Goal: Task Accomplishment & Management: Manage account settings

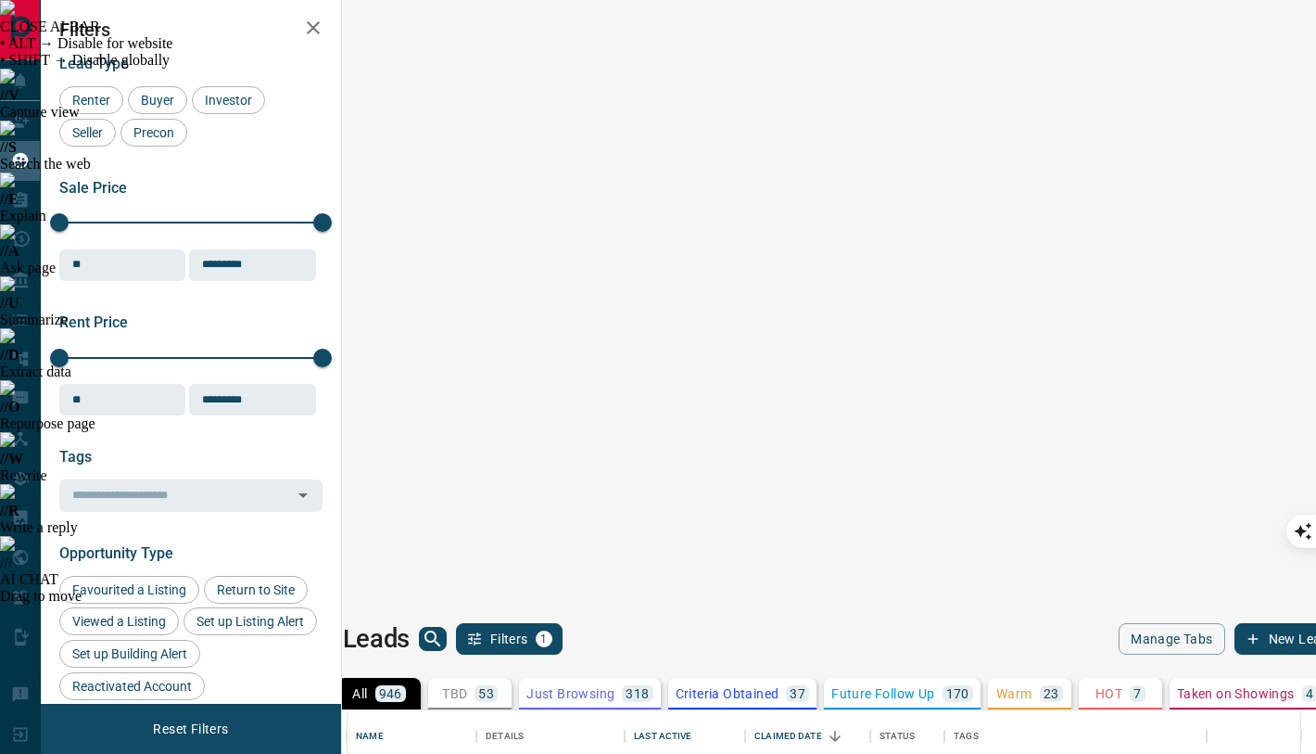
scroll to position [588, 966]
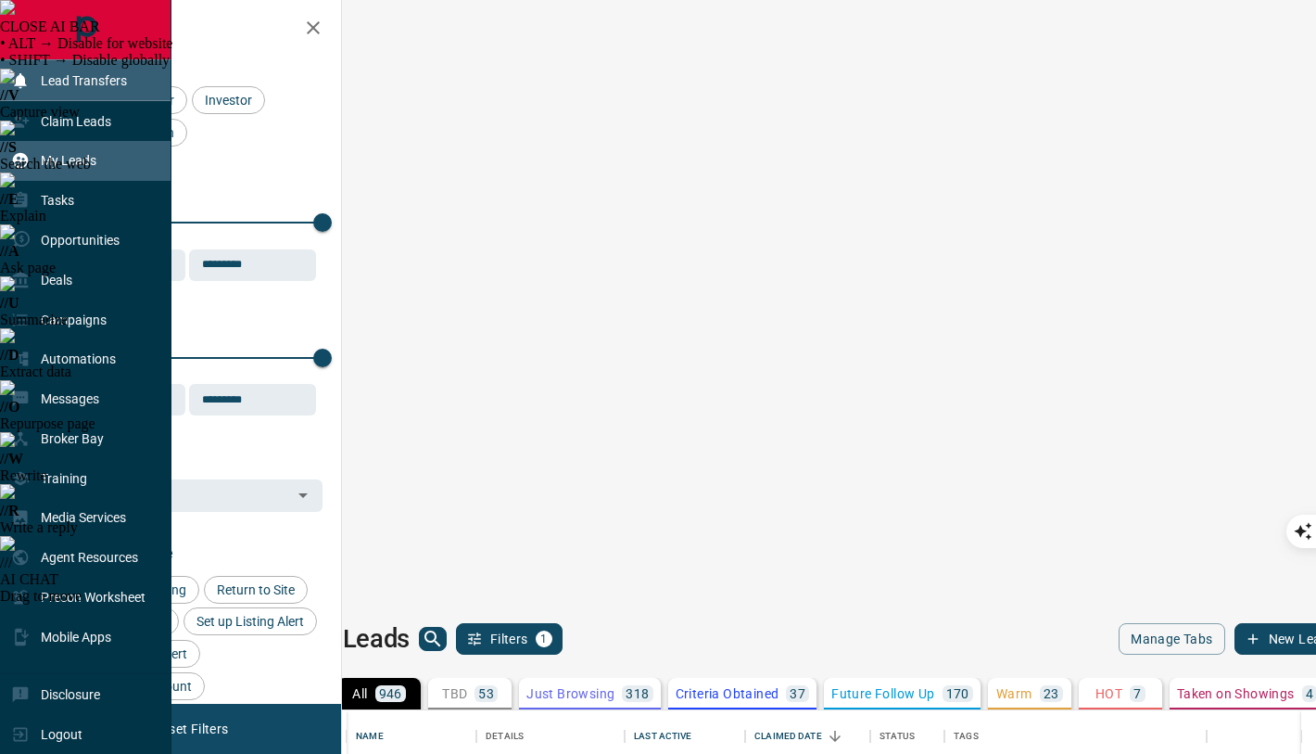
click at [68, 82] on p "Lead Transfers" at bounding box center [84, 80] width 86 height 15
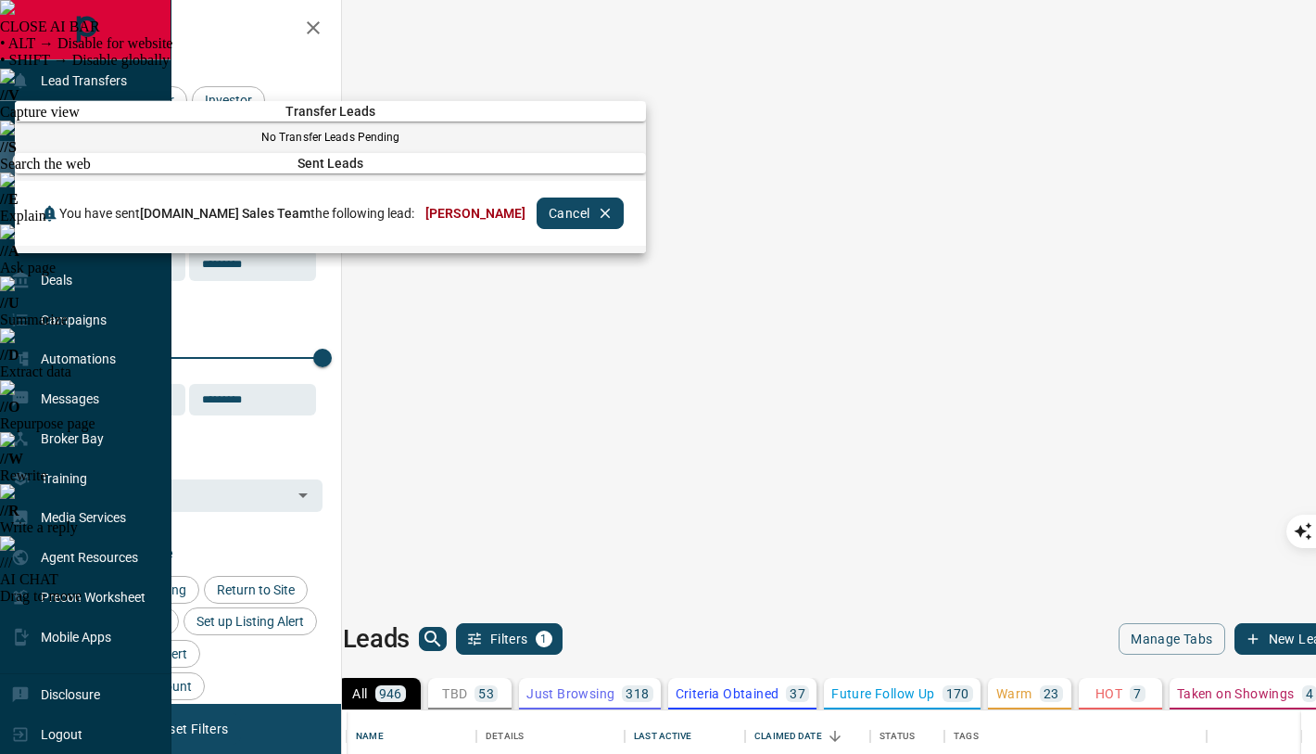
click at [755, 47] on div at bounding box center [658, 377] width 1316 height 754
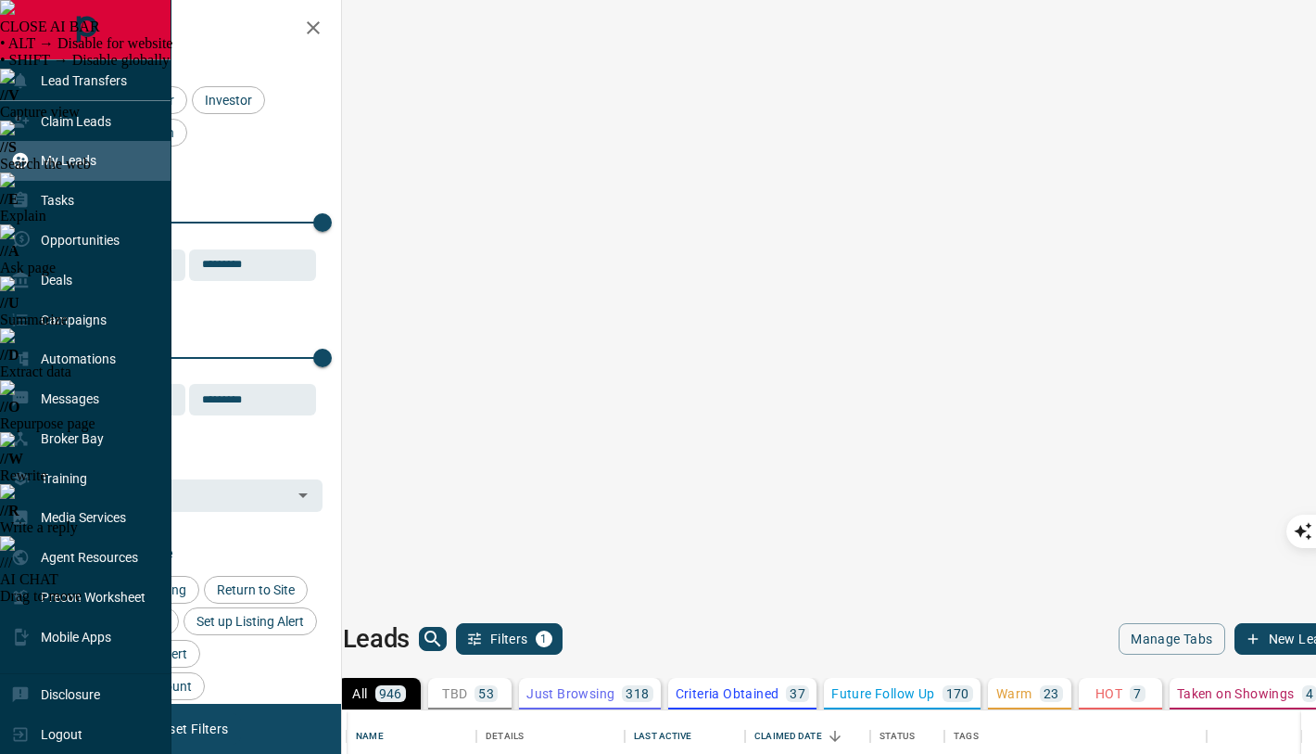
click at [922, 623] on div "My Leads Filters 1 Manage Tabs New Lead" at bounding box center [822, 639] width 1038 height 32
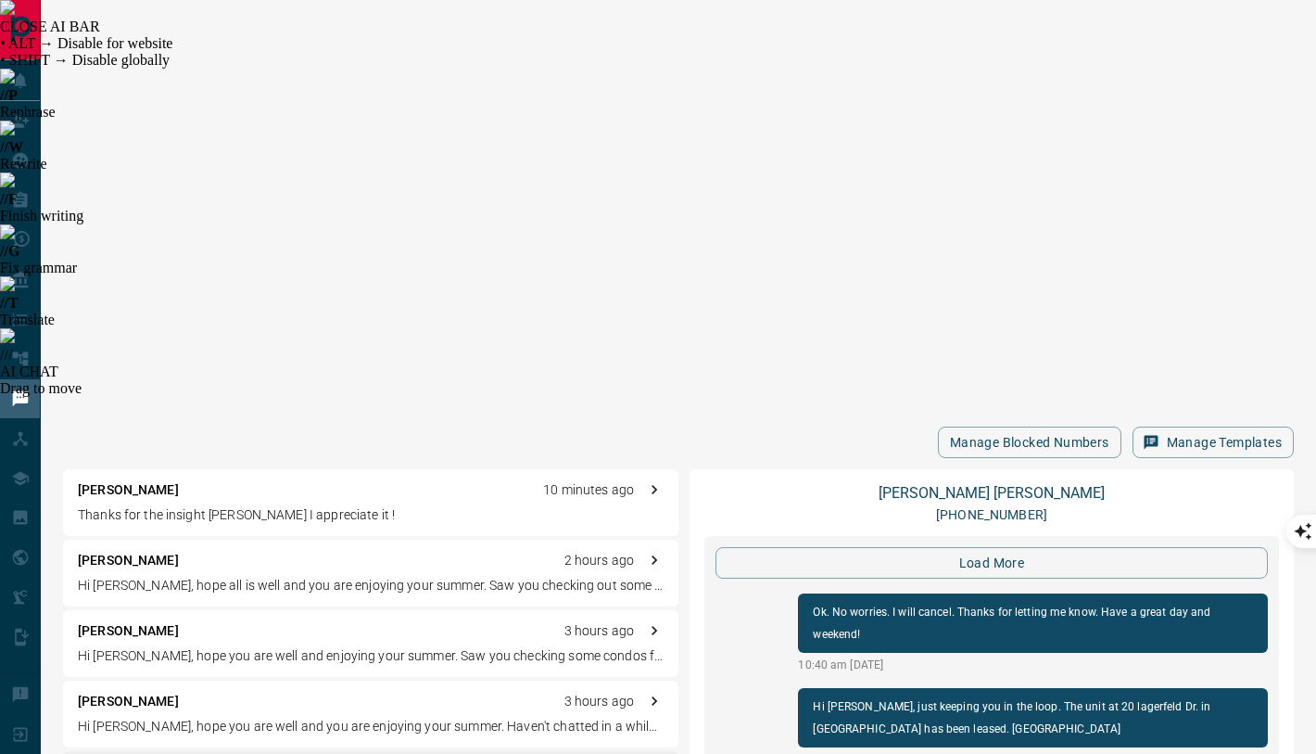
scroll to position [2449, 0]
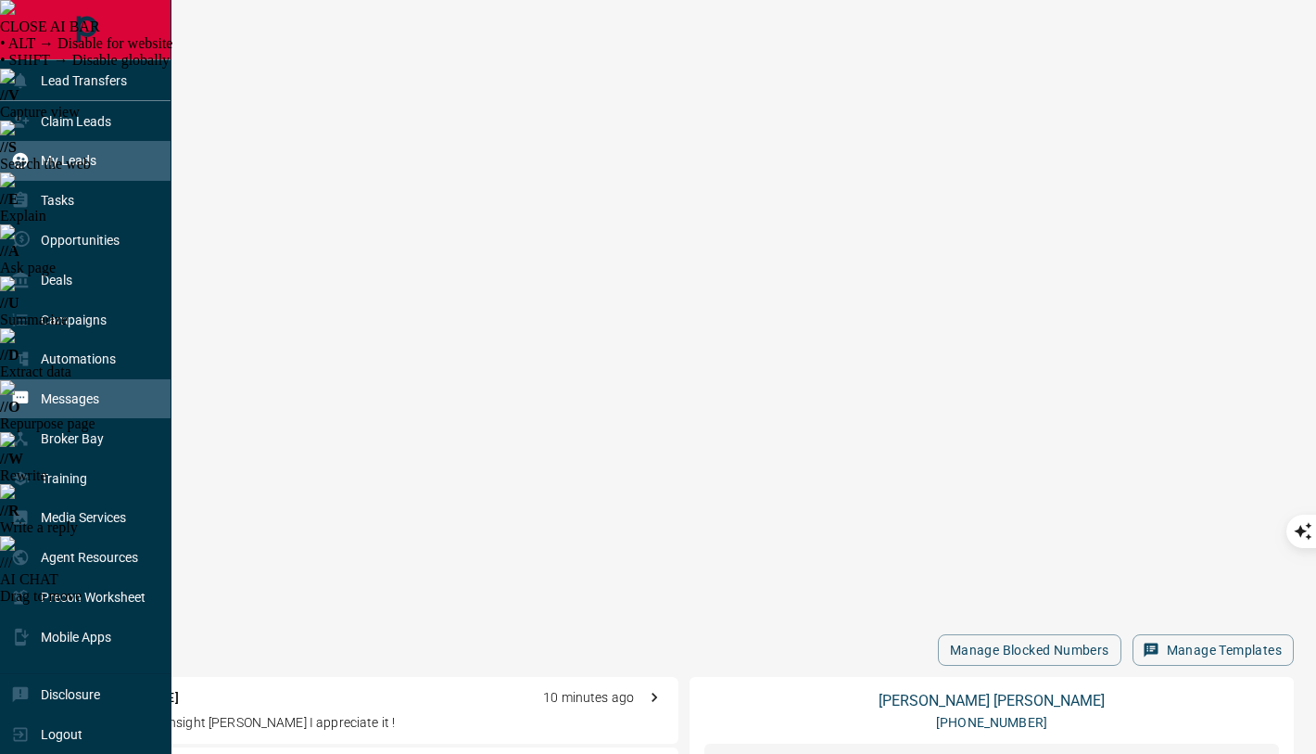
click at [75, 156] on p "My Leads" at bounding box center [69, 160] width 56 height 15
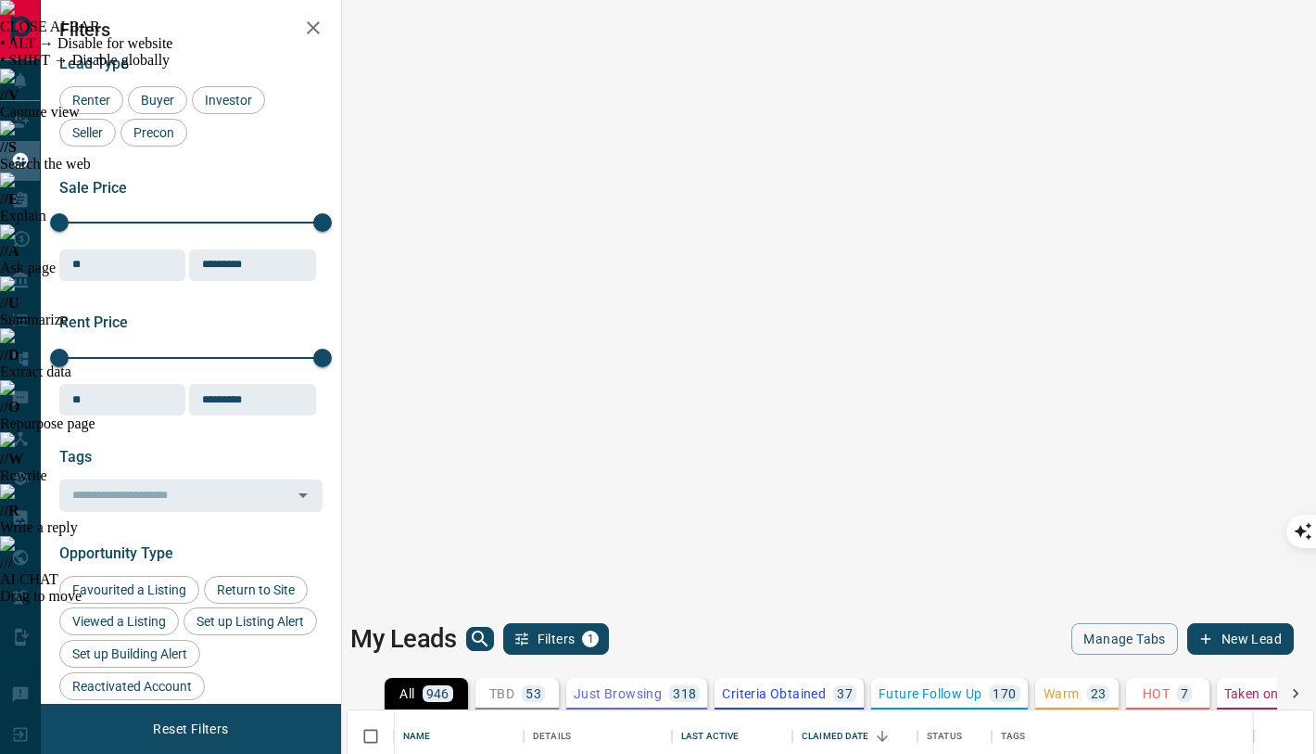
scroll to position [588, 966]
click at [480, 628] on icon "search button" at bounding box center [480, 639] width 22 height 22
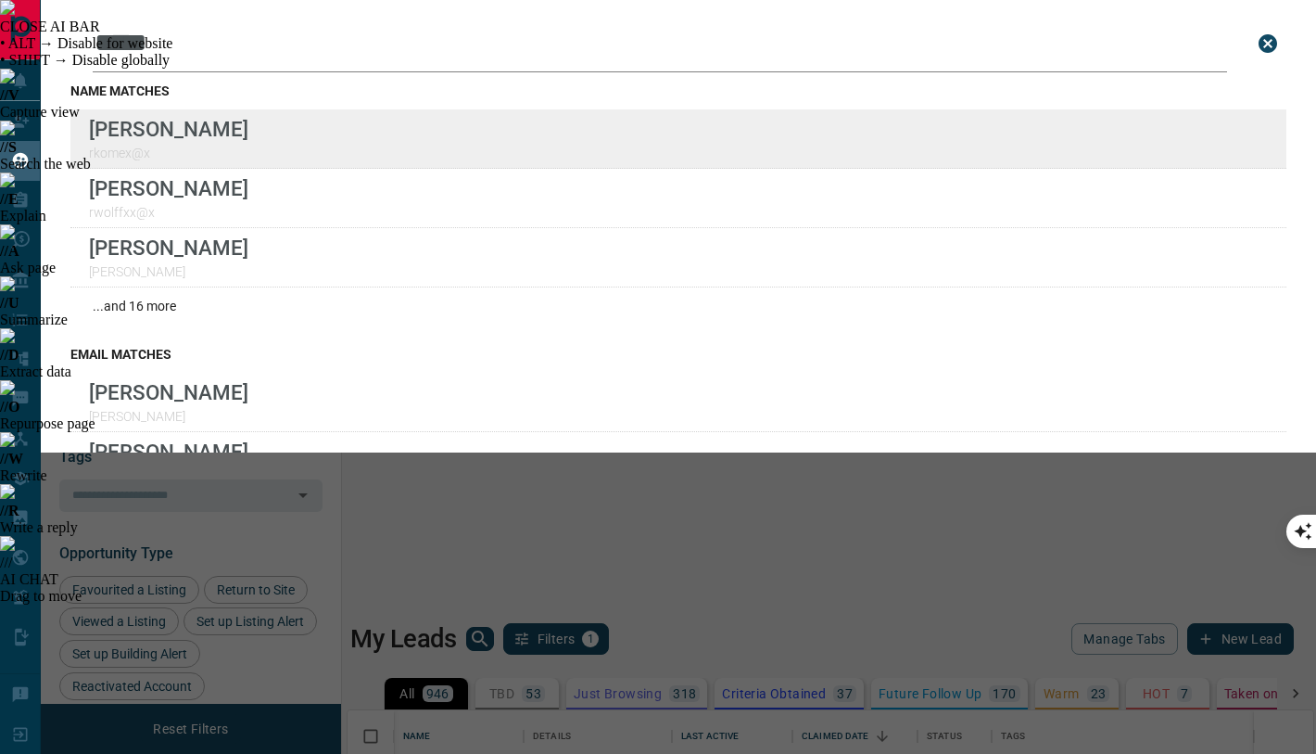
type input "*****"
